Goal: Check status: Check status

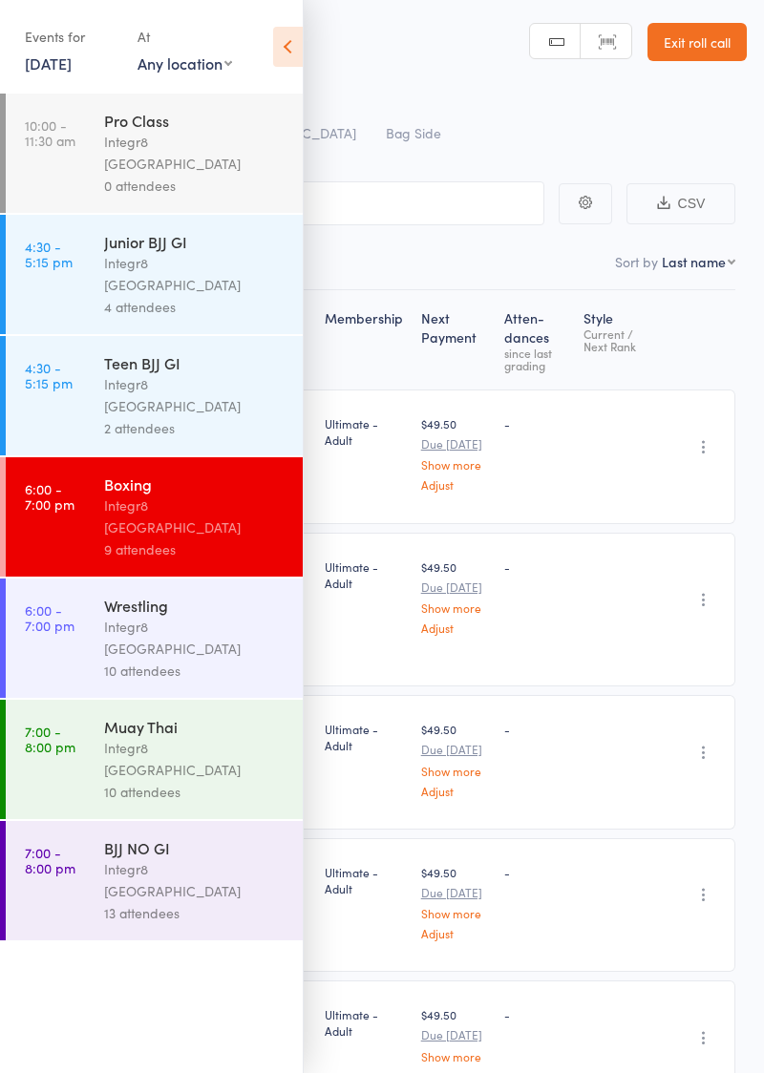
click at [47, 59] on link "[DATE]" at bounding box center [48, 63] width 47 height 21
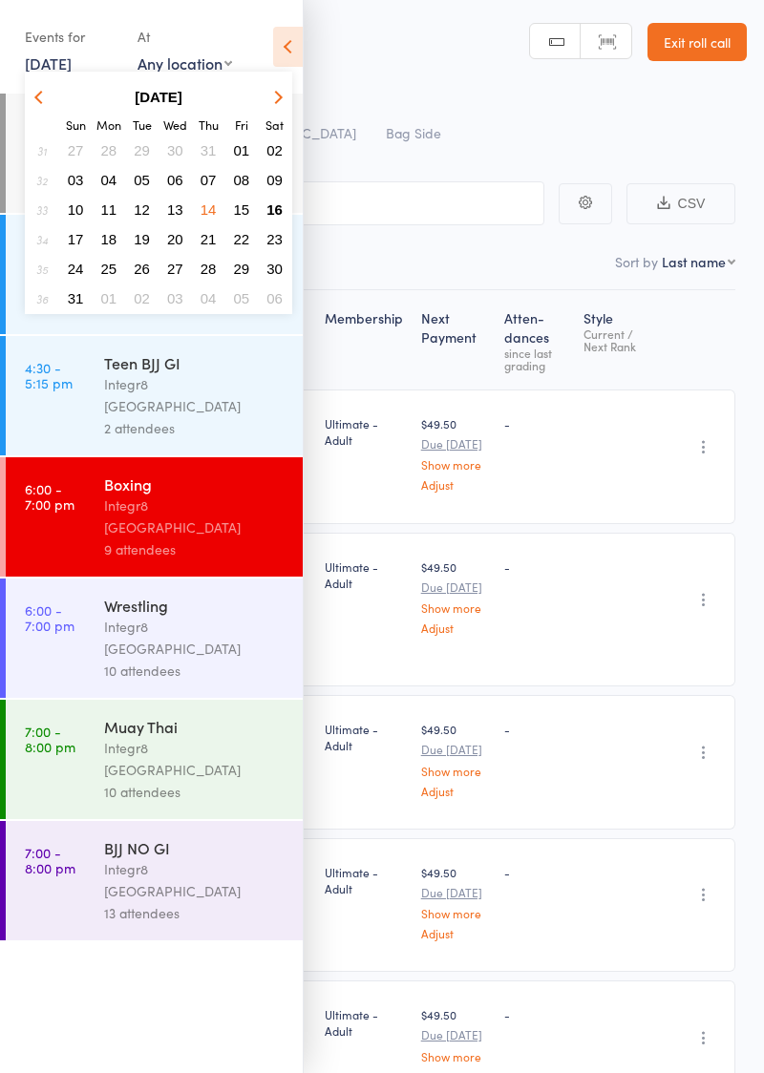
click at [266, 204] on span "16" at bounding box center [274, 209] width 16 height 16
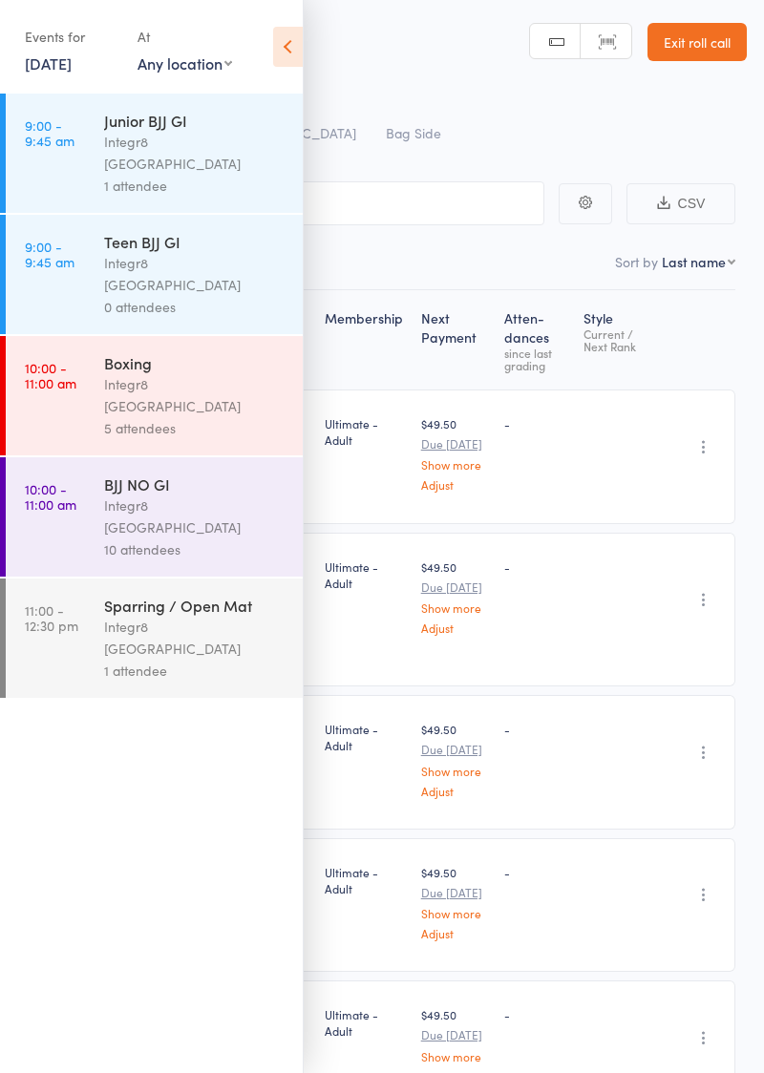
click at [199, 417] on div "5 attendees" at bounding box center [195, 428] width 182 height 22
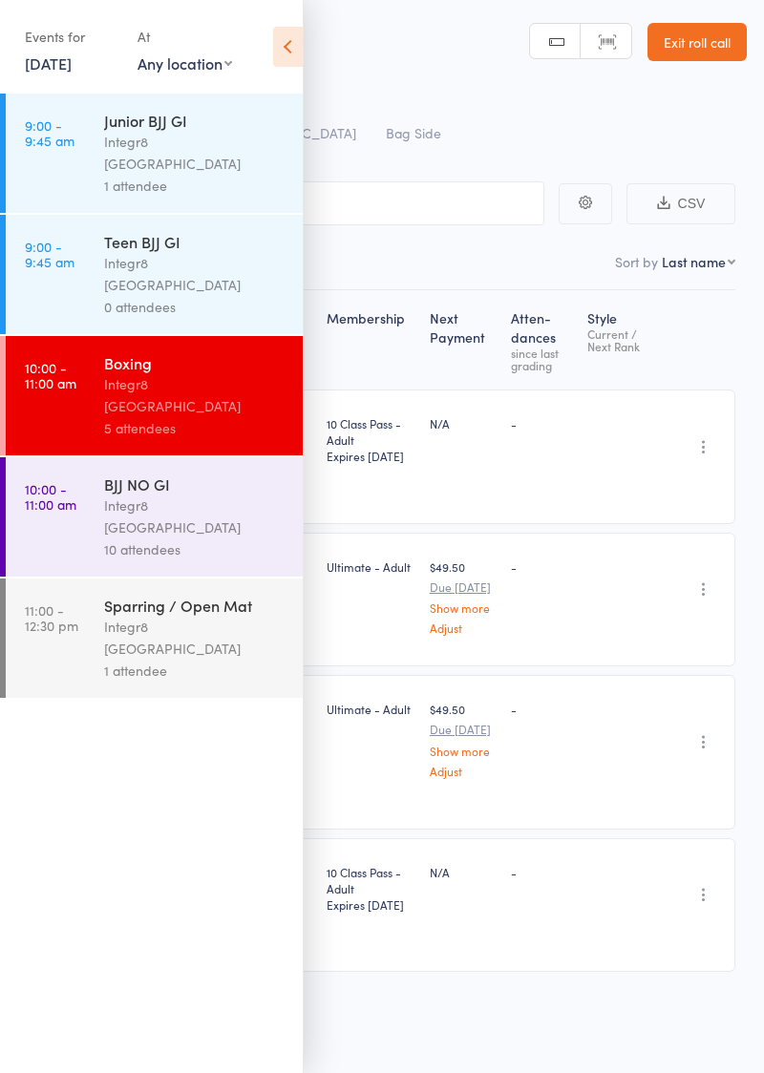
click at [521, 139] on div "Roll Call for Boxing [DATE] 10:00 Integr8 Cheltenham Bag Side" at bounding box center [407, 119] width 680 height 67
click at [275, 55] on icon at bounding box center [288, 47] width 30 height 40
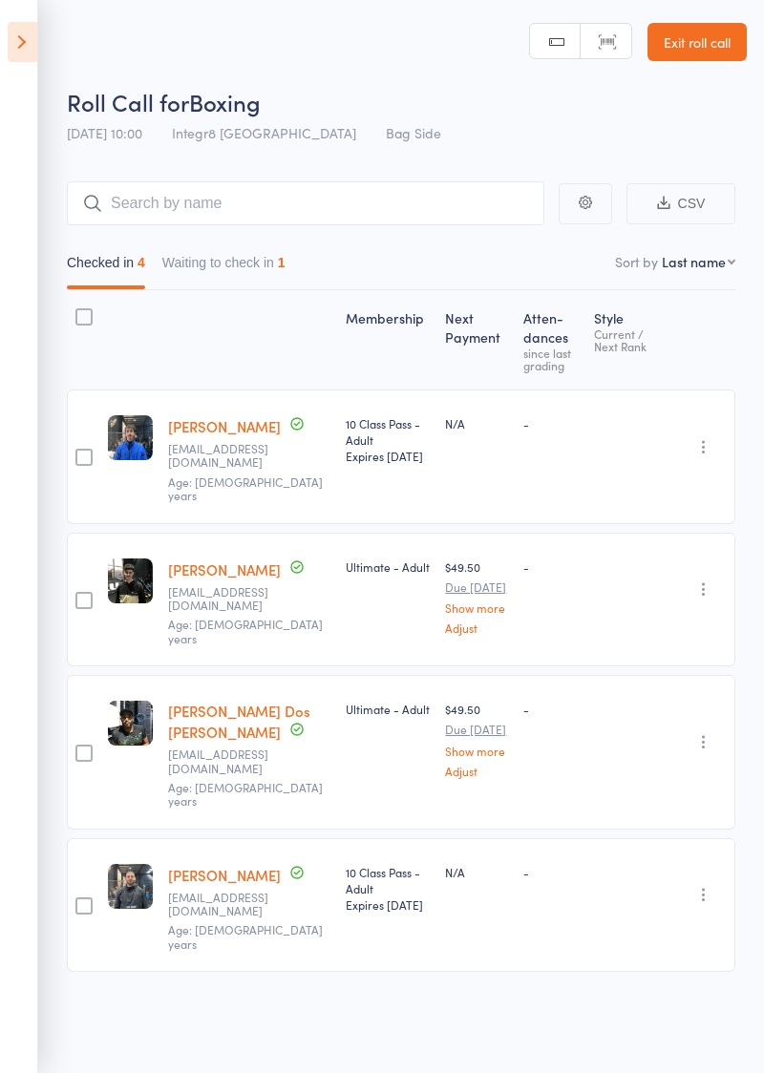
click at [246, 265] on button "Waiting to check in 1" at bounding box center [223, 267] width 123 height 44
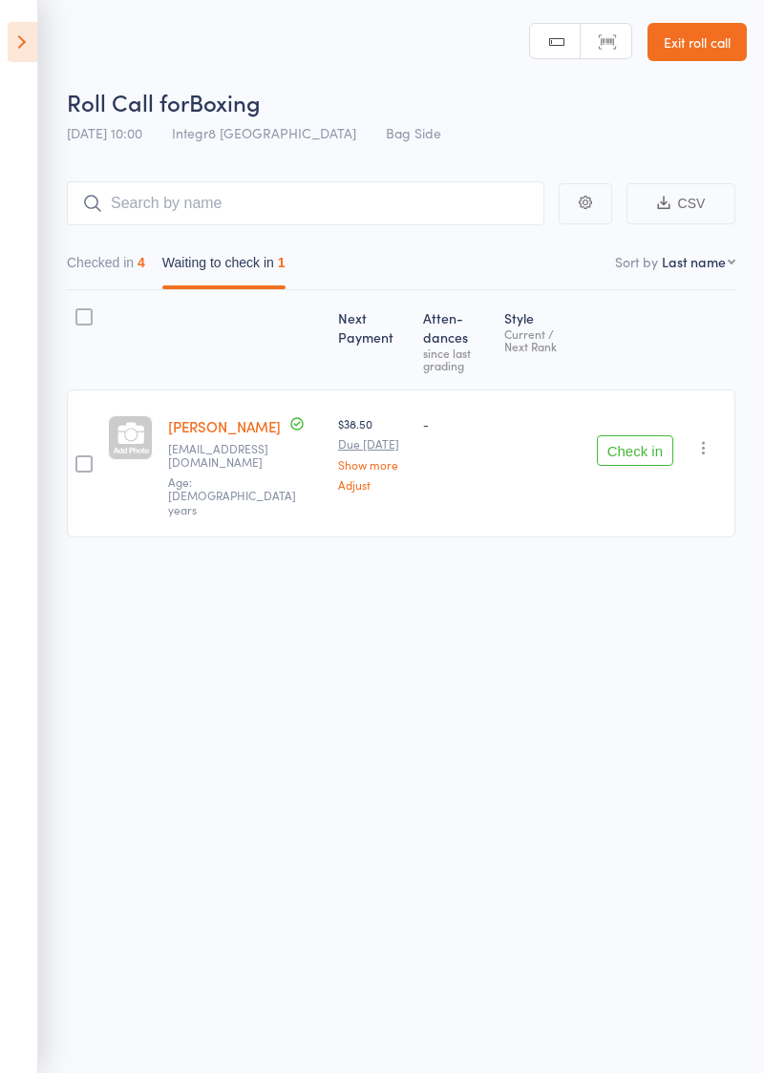
click at [113, 267] on button "Checked in 4" at bounding box center [106, 267] width 78 height 44
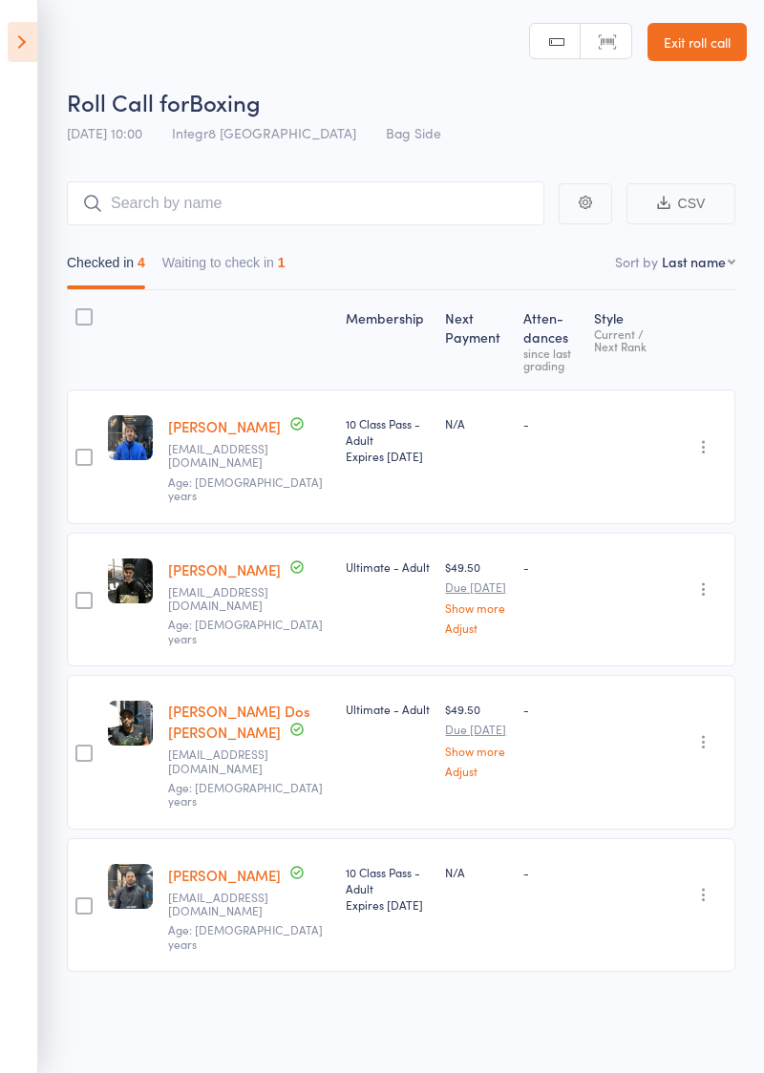
click at [34, 53] on icon at bounding box center [23, 42] width 30 height 40
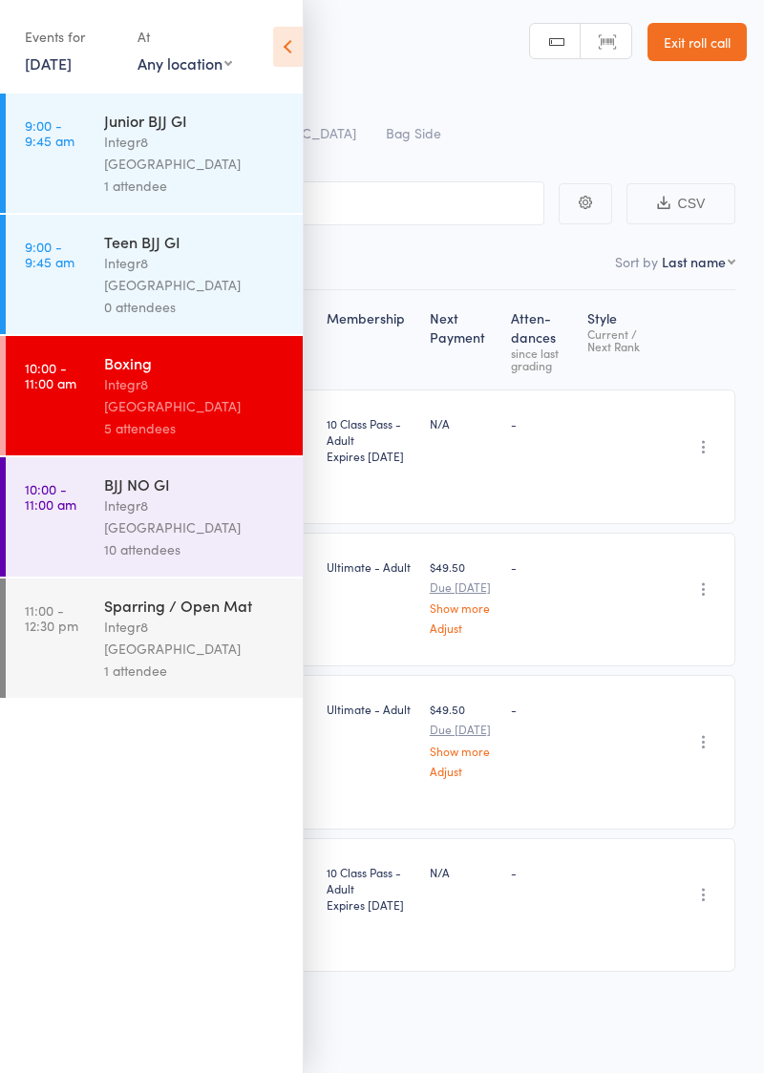
click at [281, 57] on icon at bounding box center [288, 47] width 30 height 40
